Goal: Task Accomplishment & Management: Use online tool/utility

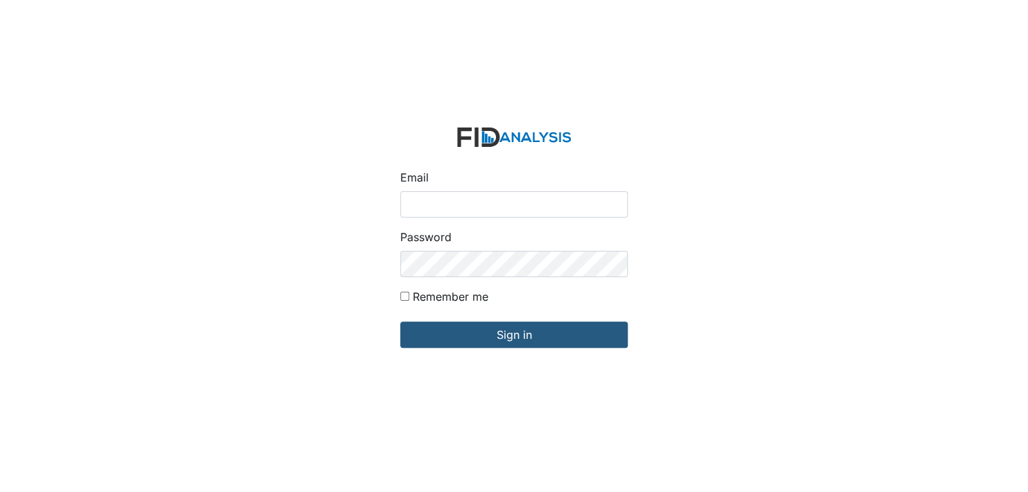
drag, startPoint x: 444, startPoint y: 198, endPoint x: 444, endPoint y: 209, distance: 11.8
click at [444, 198] on input "Email" at bounding box center [513, 204] width 227 height 26
type input "[EMAIL_ADDRESS][DOMAIN_NAME]"
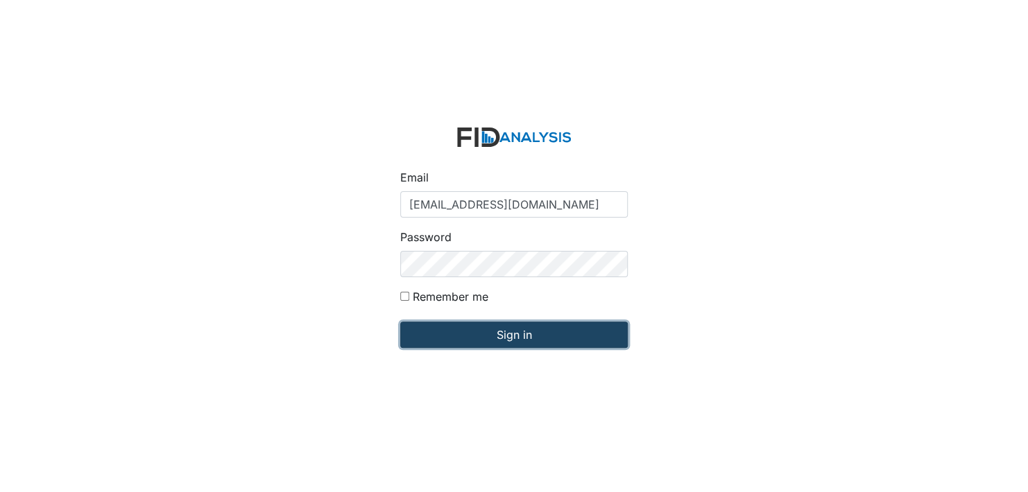
click at [493, 339] on input "Sign in" at bounding box center [513, 335] width 227 height 26
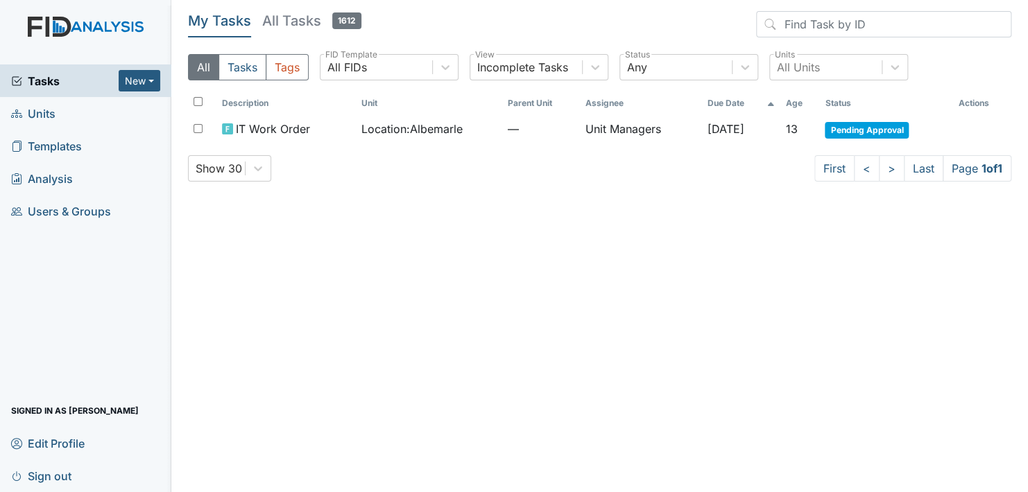
click at [42, 108] on span "Units" at bounding box center [33, 113] width 44 height 21
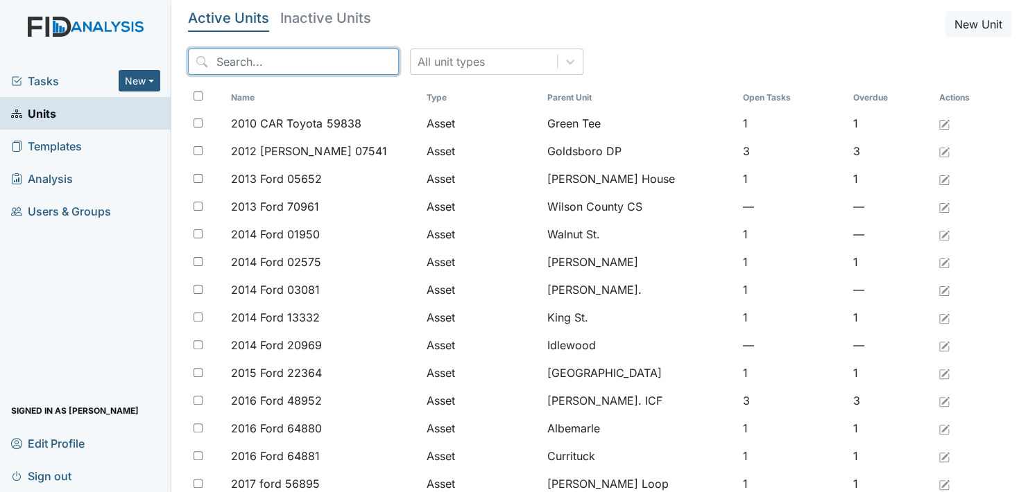
drag, startPoint x: 221, startPoint y: 53, endPoint x: 218, endPoint y: 62, distance: 9.7
click at [218, 60] on input "search" at bounding box center [293, 62] width 211 height 26
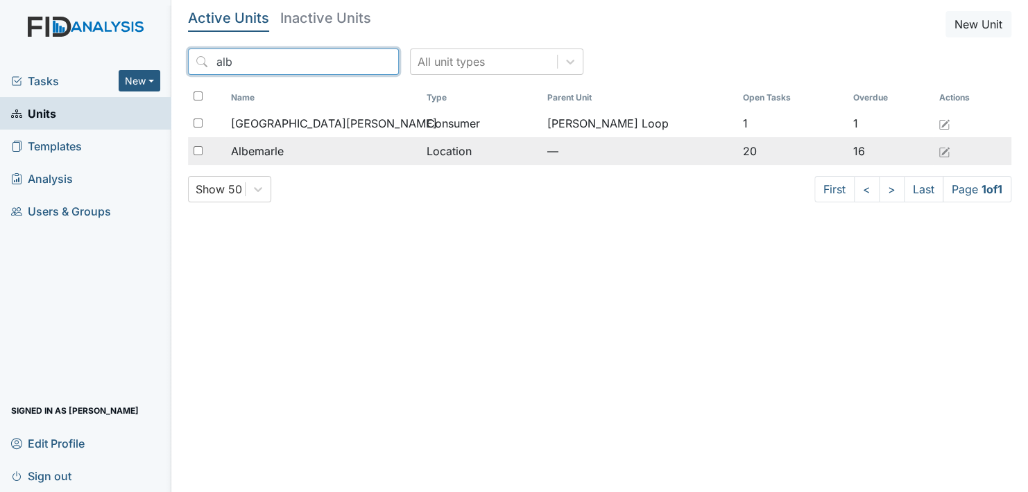
type input "alb"
click at [266, 151] on span "Albemarle" at bounding box center [257, 151] width 53 height 17
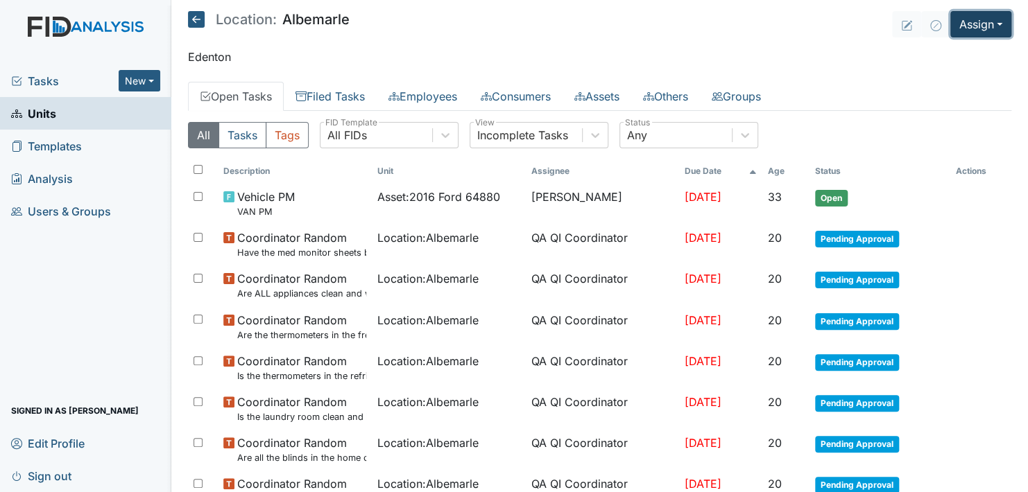
click at [991, 29] on button "Assign" at bounding box center [980, 24] width 61 height 26
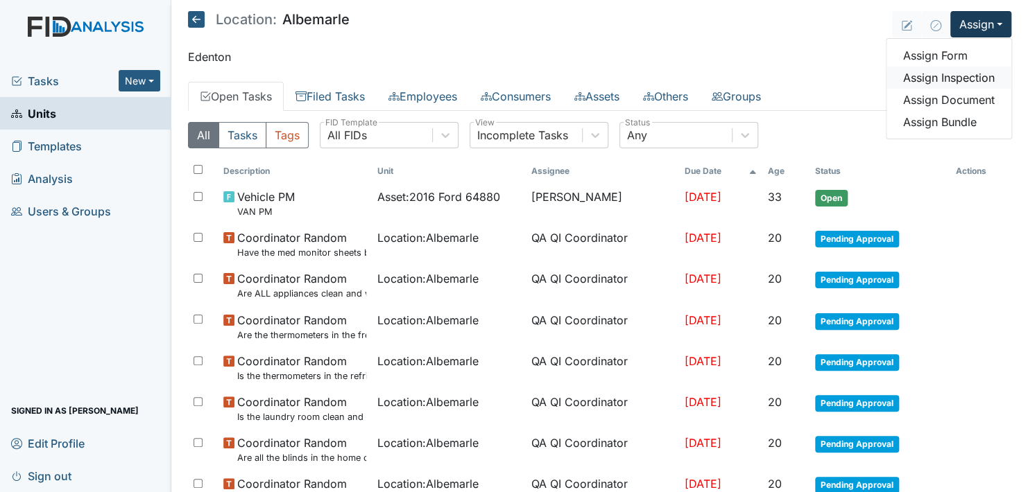
click at [956, 75] on link "Assign Inspection" at bounding box center [948, 78] width 125 height 22
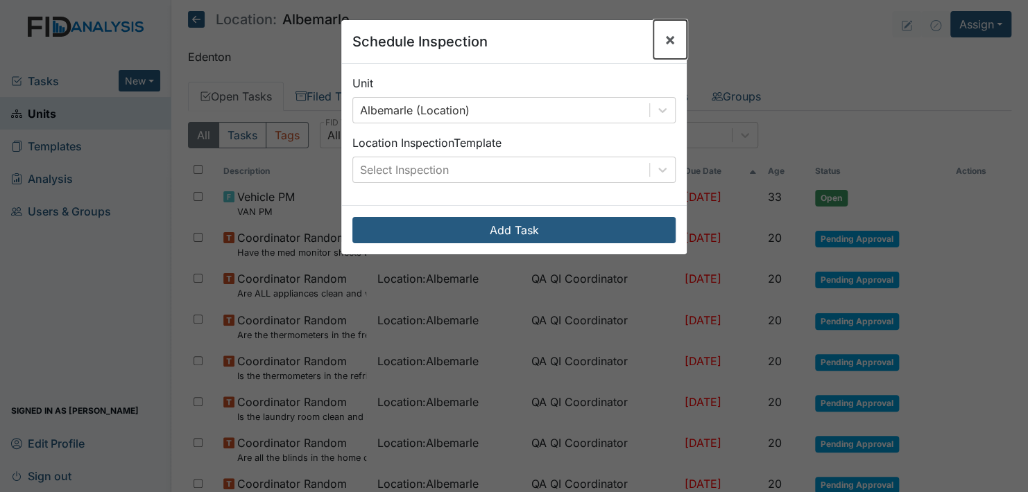
click at [668, 40] on span "×" at bounding box center [669, 39] width 11 height 20
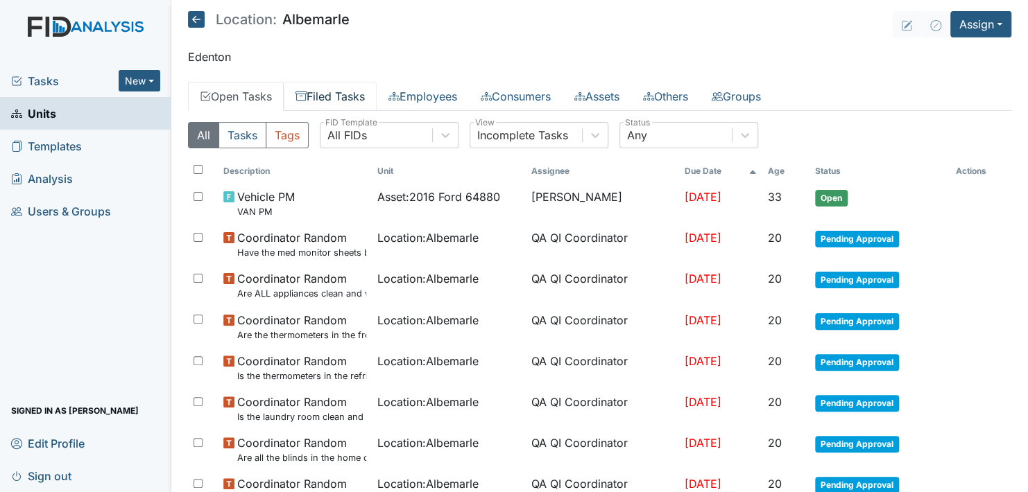
click at [314, 87] on link "Filed Tasks" at bounding box center [330, 96] width 93 height 29
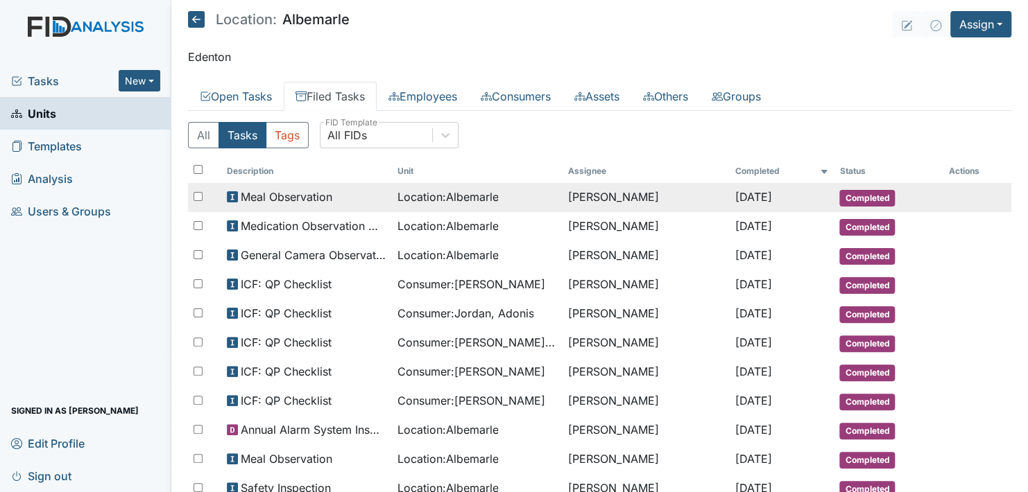
click at [427, 190] on span "Location : Albemarle" at bounding box center [447, 197] width 101 height 17
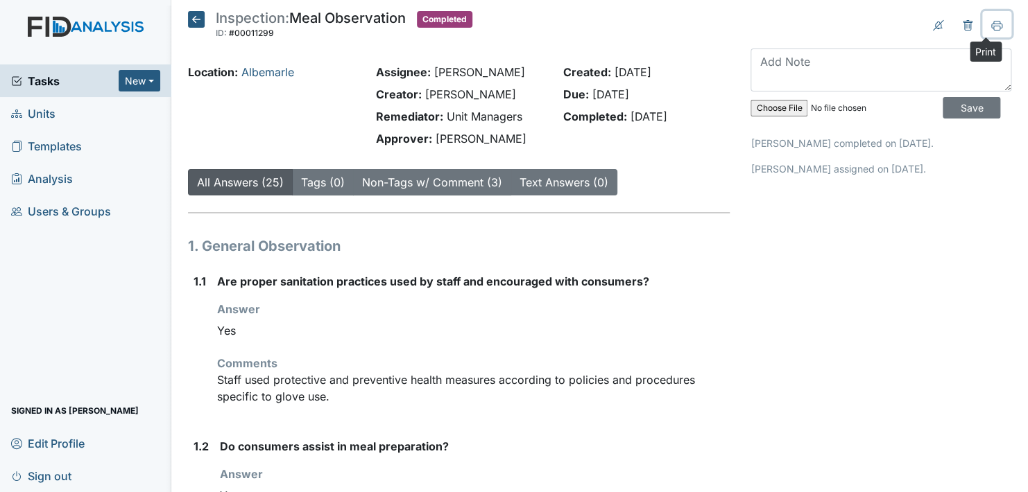
click at [993, 26] on icon at bounding box center [996, 28] width 7 height 5
